Goal: Task Accomplishment & Management: Manage account settings

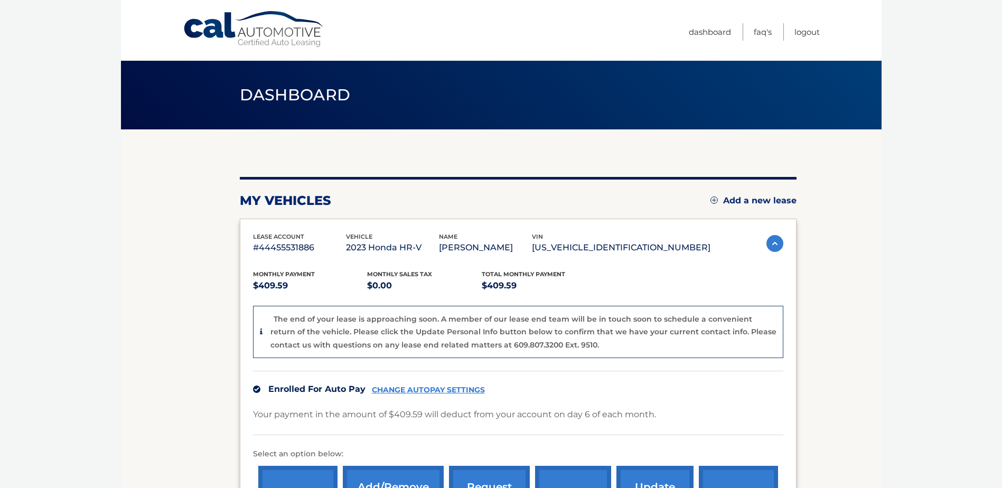
click at [717, 200] on link "Add a new lease" at bounding box center [753, 200] width 86 height 11
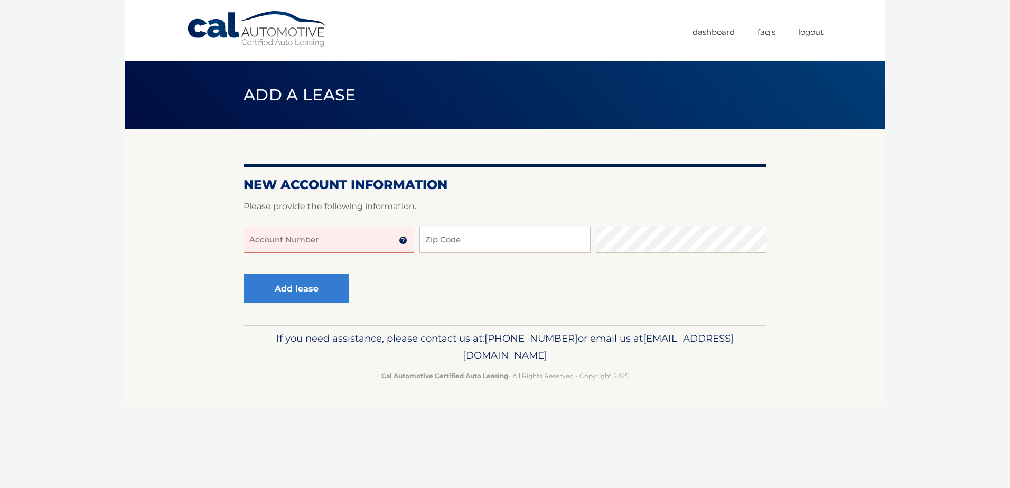
click at [287, 243] on input "Account Number" at bounding box center [328, 240] width 171 height 26
click at [286, 241] on input "44455975881" at bounding box center [328, 240] width 171 height 26
click at [312, 241] on input "44455975881" at bounding box center [328, 240] width 171 height 26
type input "44455975881"
click at [451, 241] on input "Zip Code" at bounding box center [504, 240] width 171 height 26
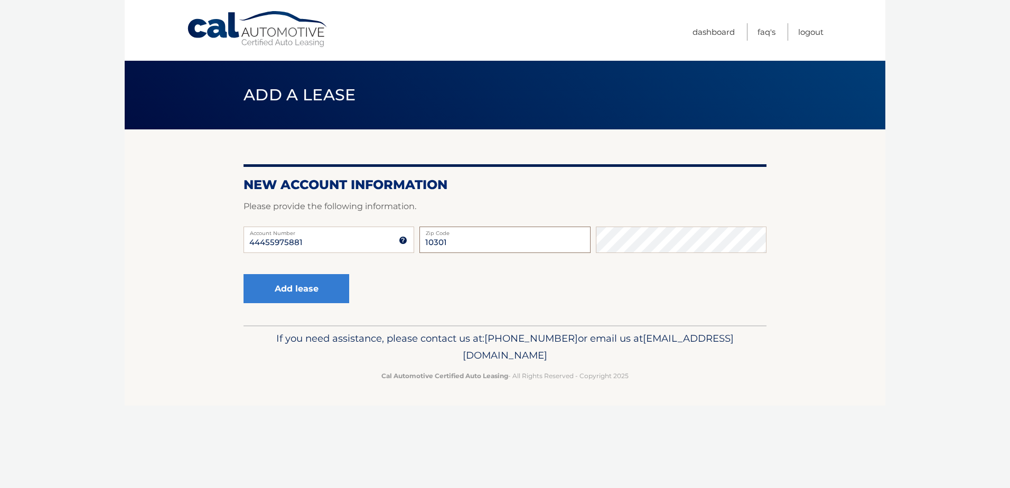
type input "10301"
click at [300, 284] on button "Add lease" at bounding box center [296, 288] width 106 height 29
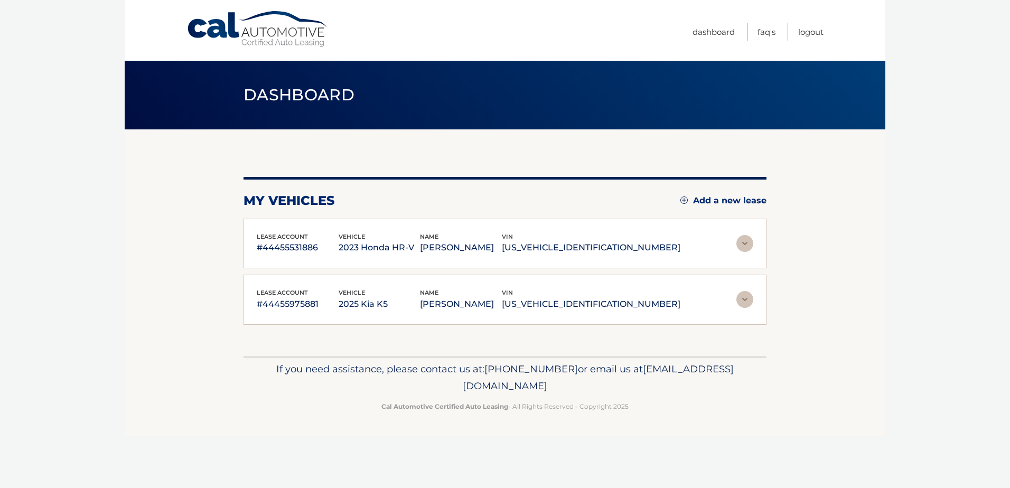
click at [745, 299] on img at bounding box center [744, 299] width 17 height 17
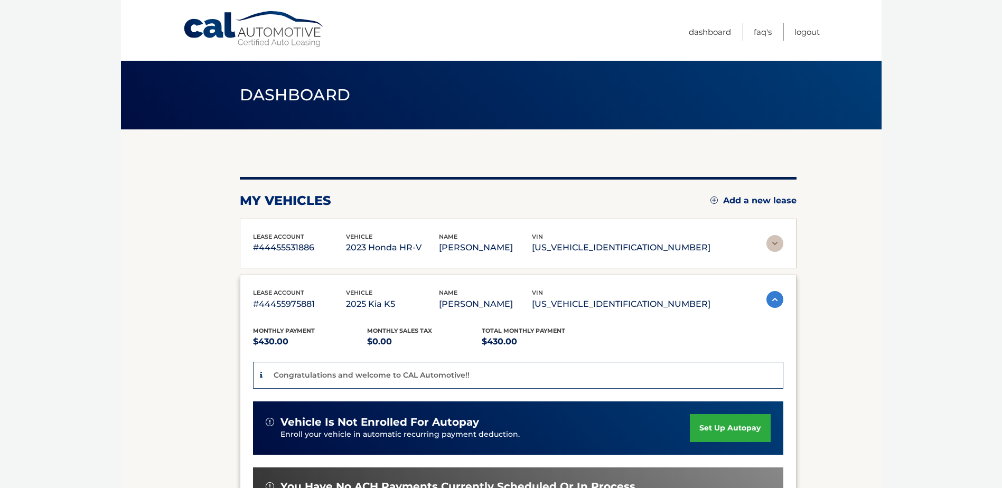
click at [736, 430] on link "set up autopay" at bounding box center [730, 428] width 80 height 28
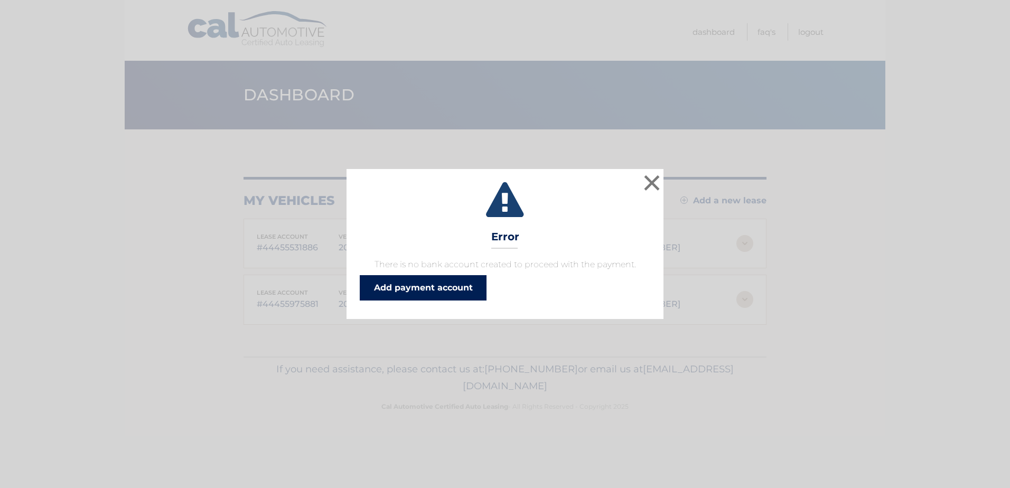
click at [424, 290] on link "Add payment account" at bounding box center [423, 287] width 127 height 25
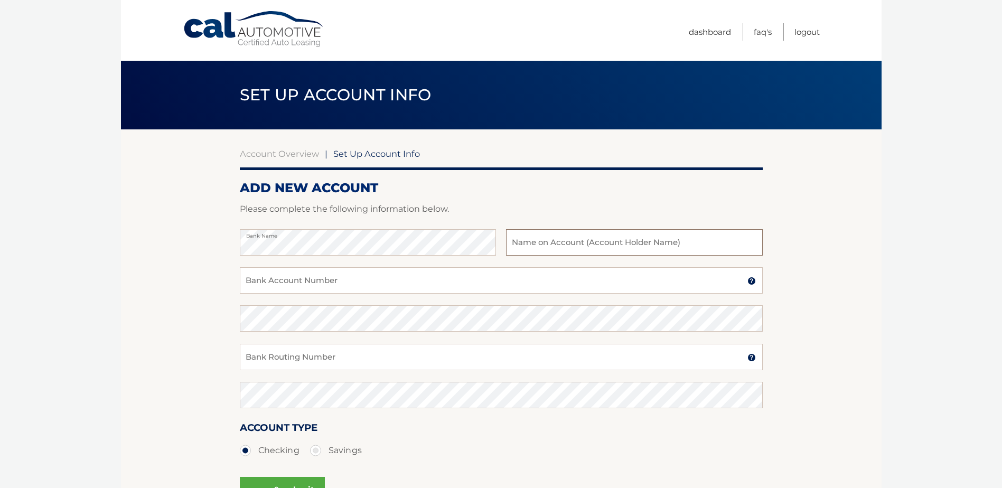
click at [559, 241] on input "text" at bounding box center [634, 242] width 256 height 26
type input "[PERSON_NAME]"
click at [347, 281] on input "Bank Account Number" at bounding box center [501, 280] width 523 height 26
type input "51682021"
click at [288, 357] on input "Bank Routing Number" at bounding box center [501, 357] width 523 height 26
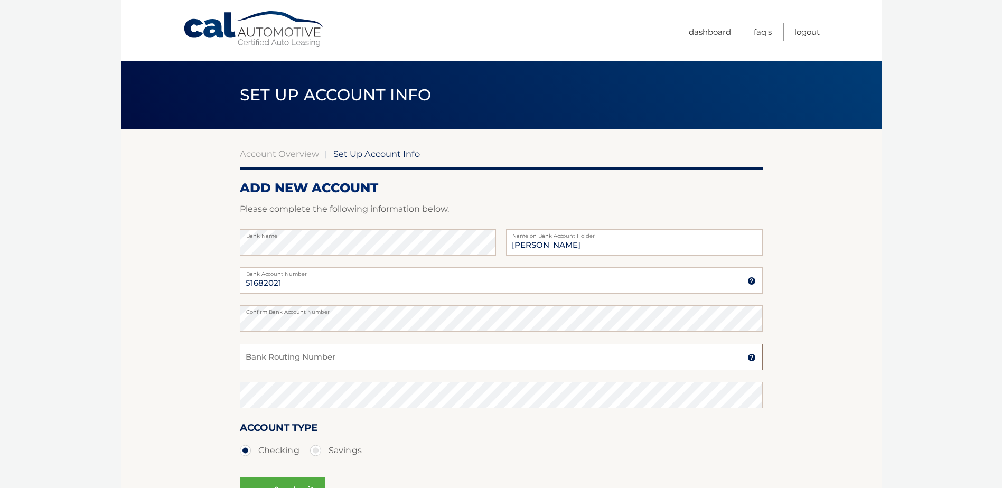
click at [272, 356] on input "Bank Routing Number" at bounding box center [501, 357] width 523 height 26
paste input "021000089"
type input "021000089"
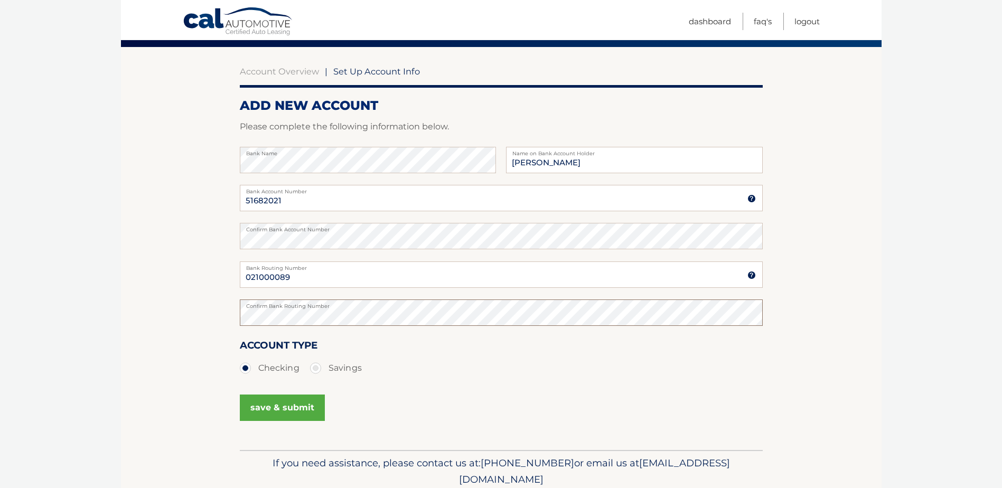
scroll to position [125, 0]
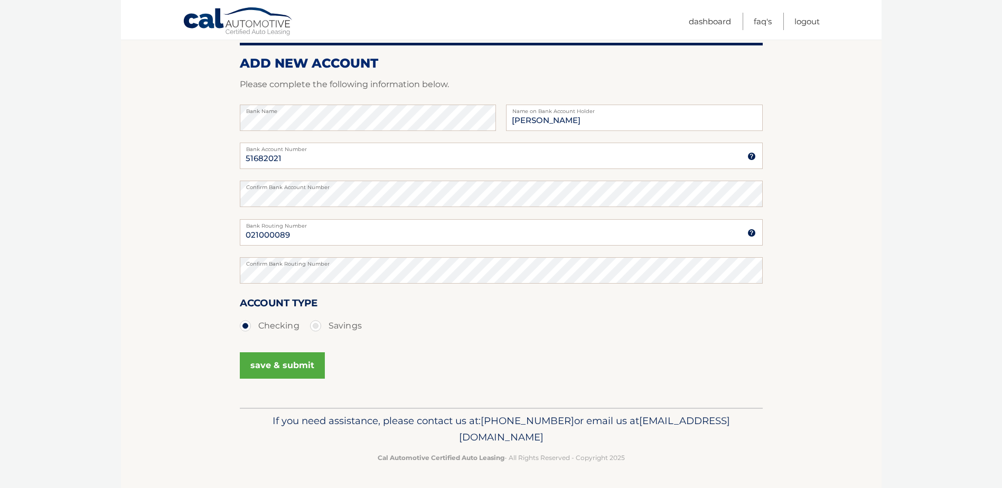
click at [284, 365] on button "save & submit" at bounding box center [282, 365] width 85 height 26
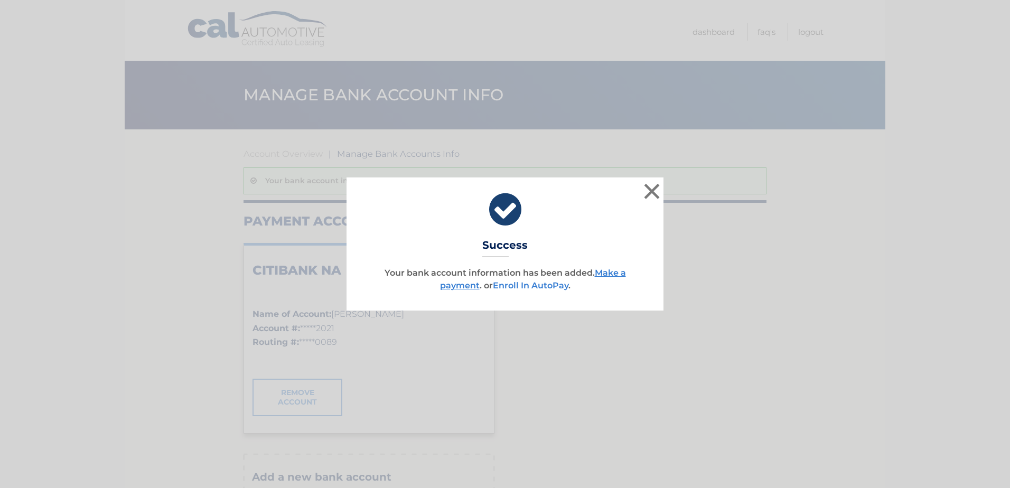
click at [547, 281] on link "Enroll In AutoPay" at bounding box center [531, 285] width 76 height 10
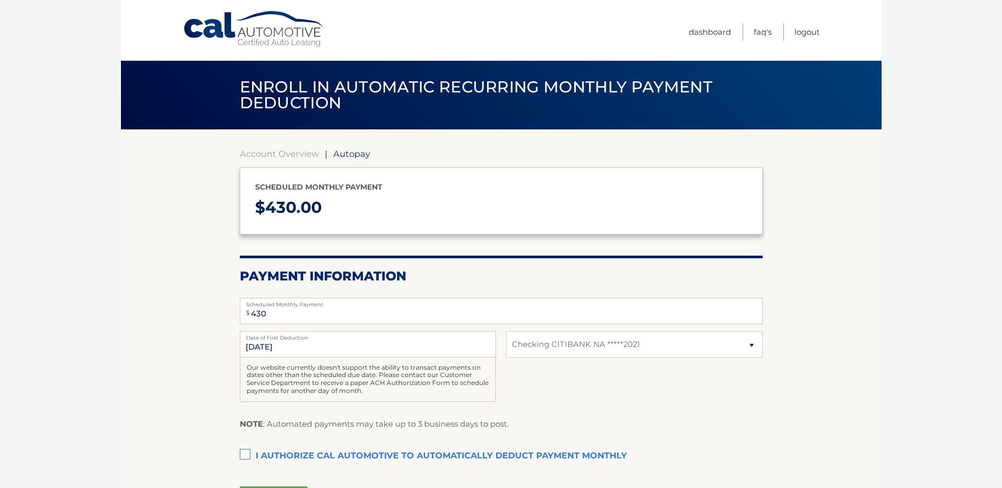
select select "MTc4MDhjM2YtOTk3My00ZjMxLTllYmItNWNhYTU1ZTNjMGU2"
click at [248, 455] on label "I authorize cal automotive to automatically deduct payment monthly This checkbo…" at bounding box center [501, 456] width 523 height 21
click at [0, 0] on input "I authorize cal automotive to automatically deduct payment monthly This checkbo…" at bounding box center [0, 0] width 0 height 0
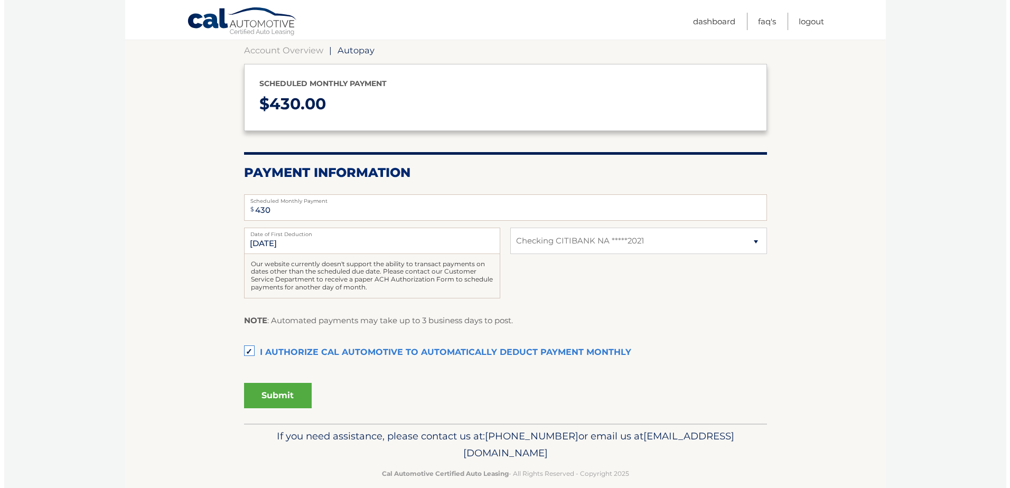
scroll to position [119, 0]
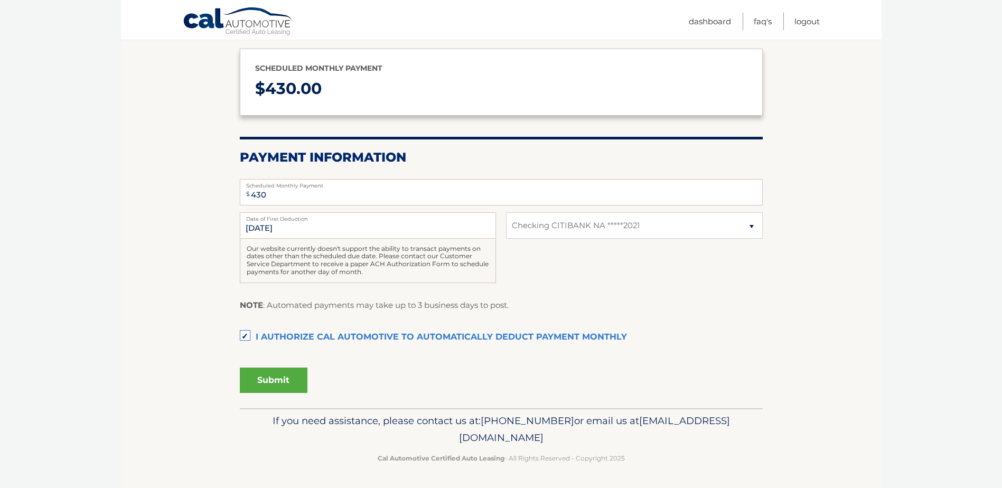
click at [268, 380] on button "Submit" at bounding box center [274, 380] width 68 height 25
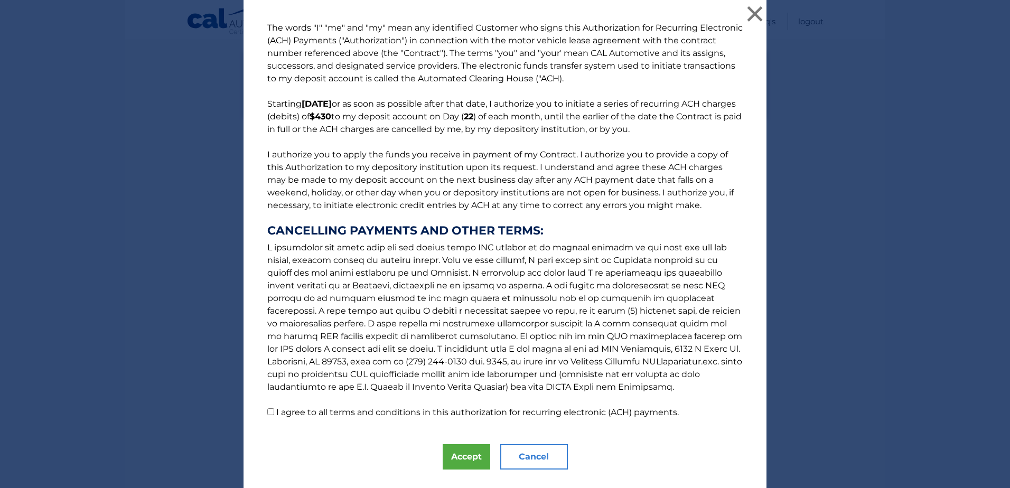
click at [268, 413] on input "I agree to all terms and conditions in this authorization for recurring electro…" at bounding box center [270, 411] width 7 height 7
checkbox input "true"
click at [461, 455] on button "Accept" at bounding box center [467, 456] width 48 height 25
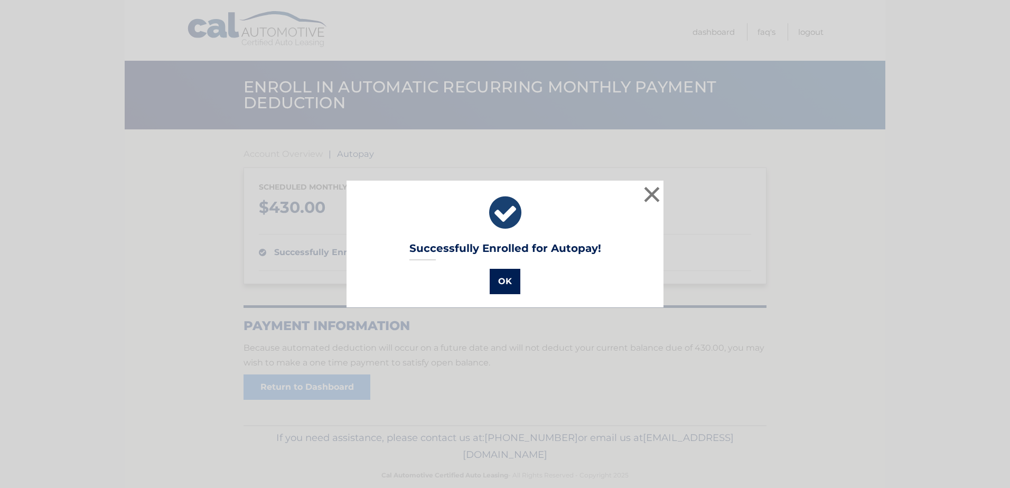
click at [496, 283] on button "OK" at bounding box center [504, 281] width 31 height 25
